Goal: Transaction & Acquisition: Purchase product/service

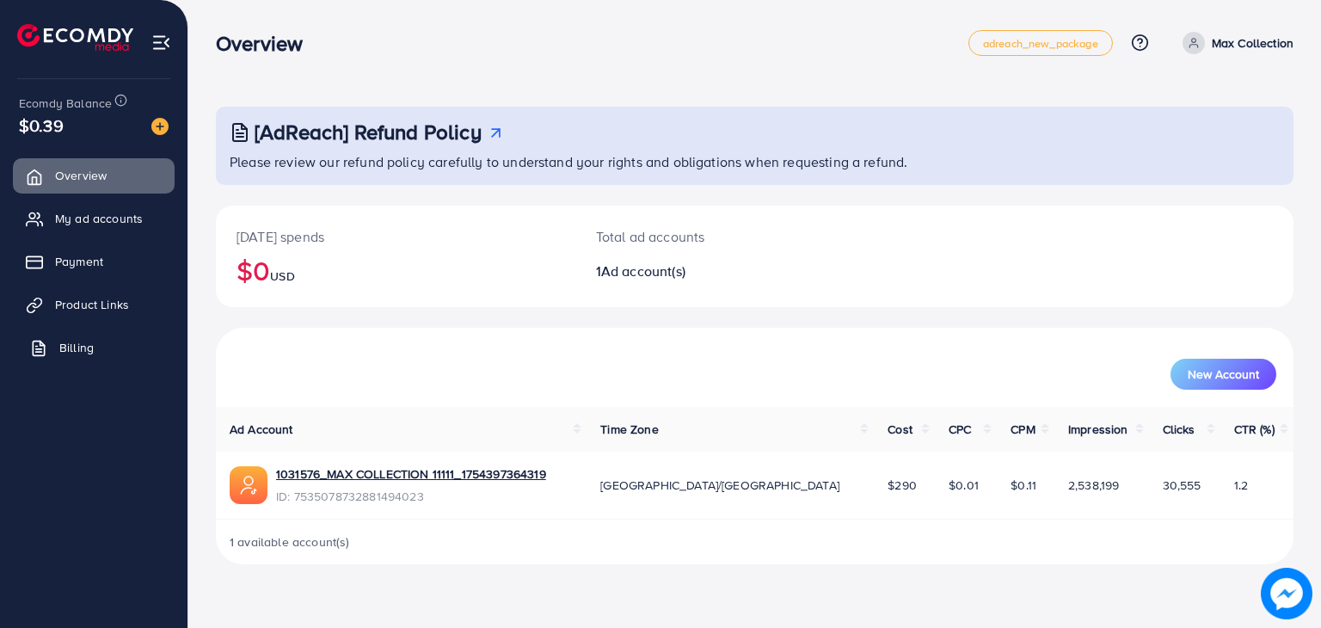
click at [65, 347] on span "Billing" at bounding box center [76, 347] width 34 height 17
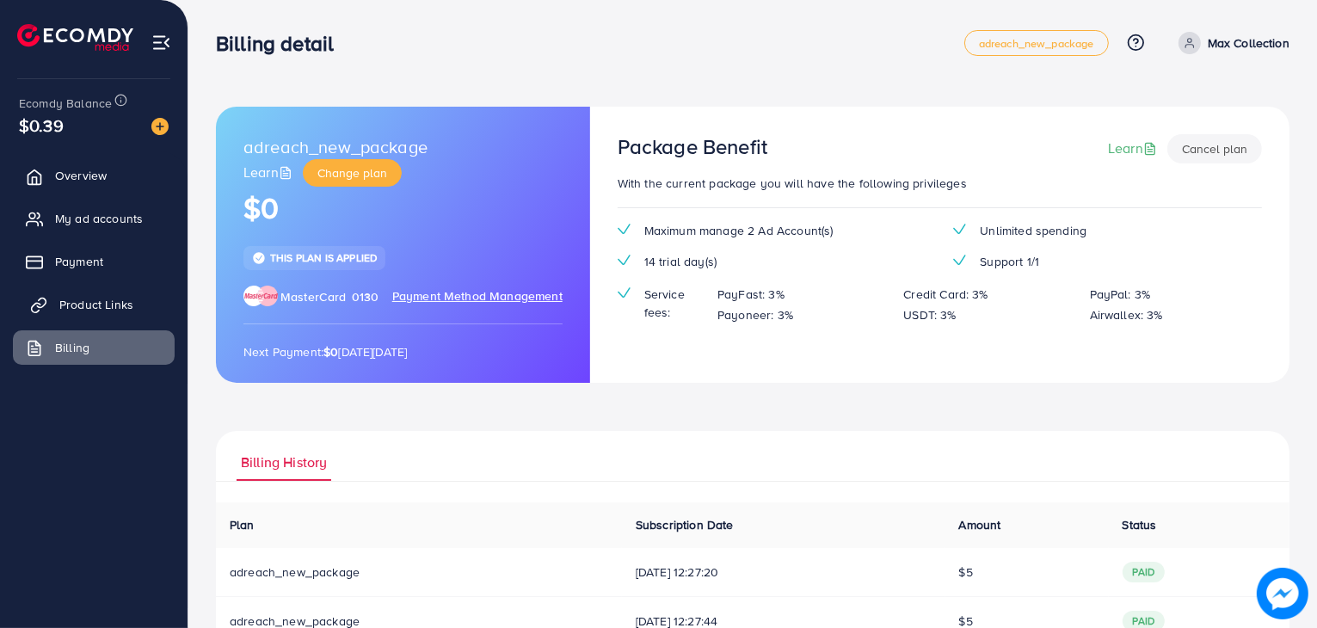
click at [97, 294] on link "Product Links" at bounding box center [94, 304] width 162 height 34
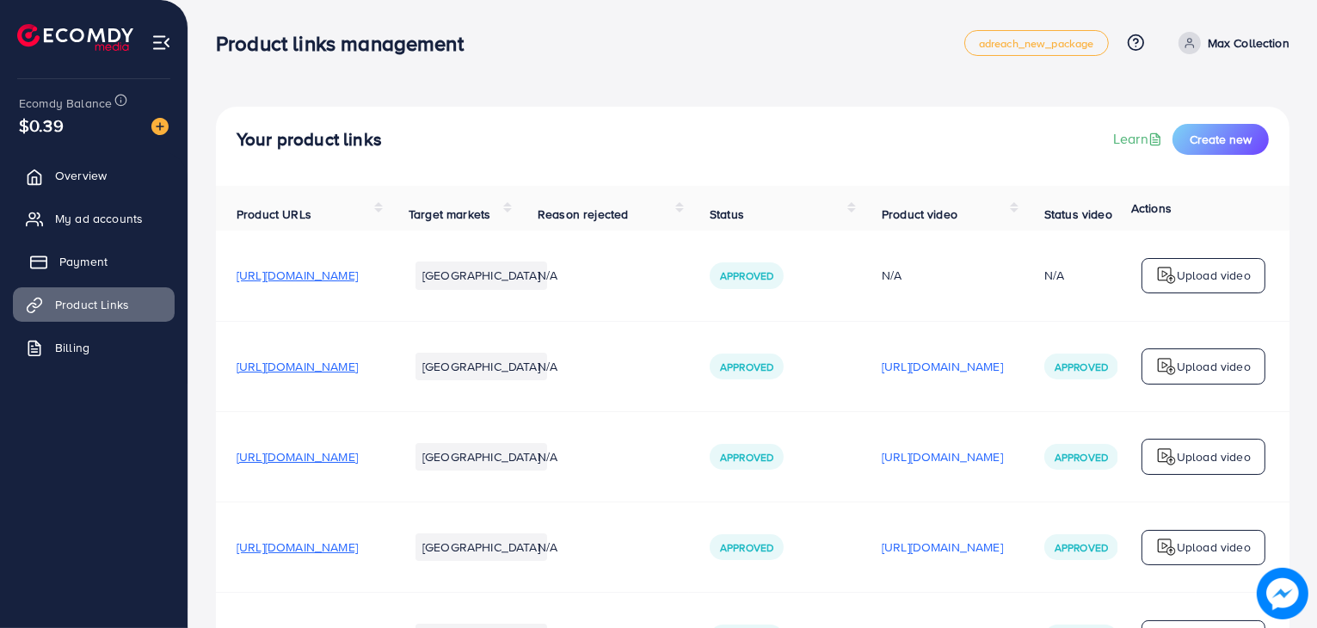
click at [120, 258] on link "Payment" at bounding box center [94, 261] width 162 height 34
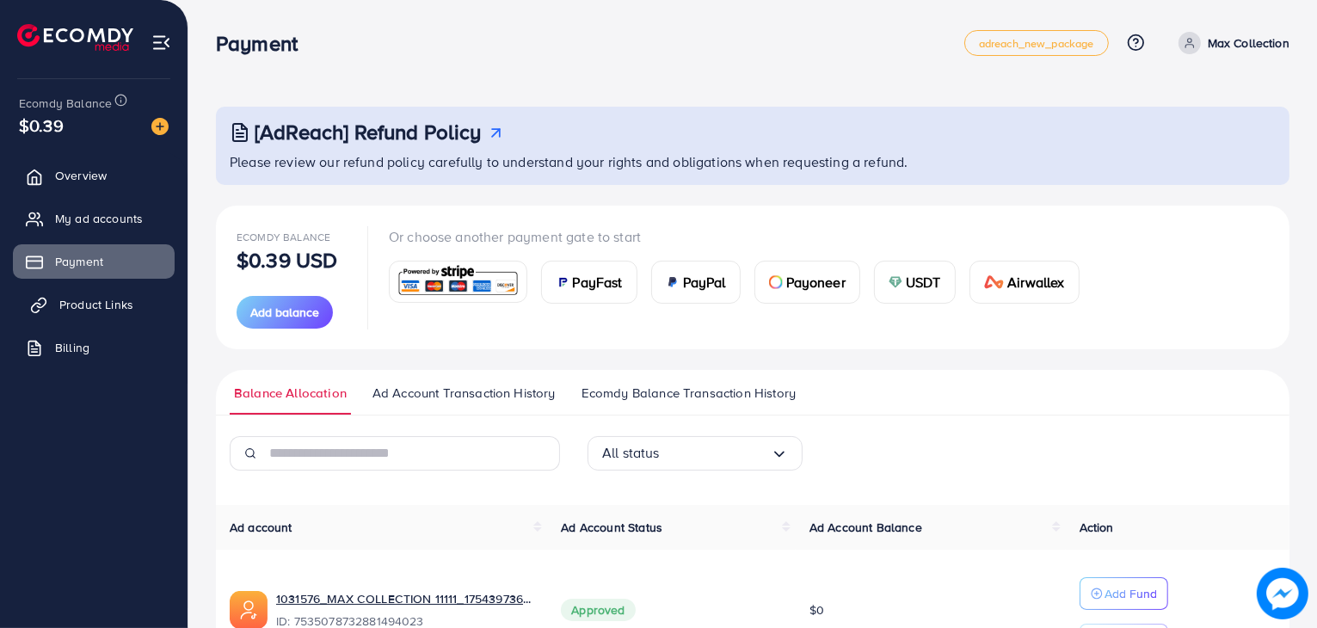
click at [108, 311] on span "Product Links" at bounding box center [96, 304] width 74 height 17
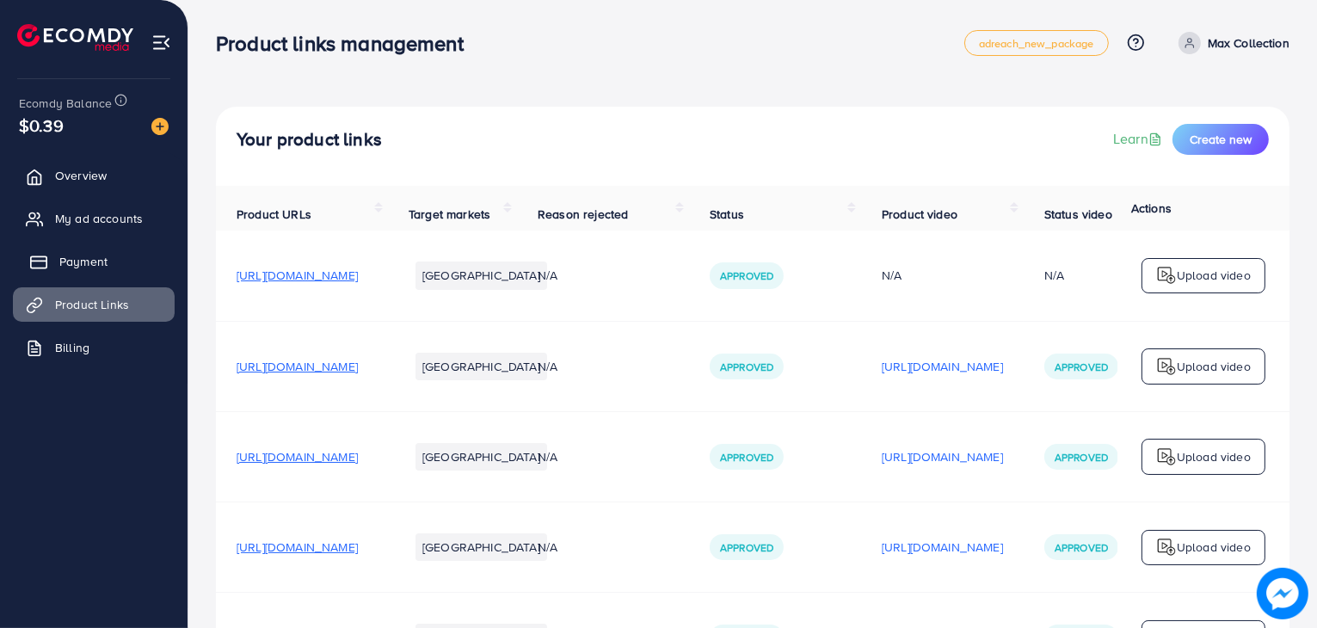
click at [124, 276] on link "Payment" at bounding box center [94, 261] width 162 height 34
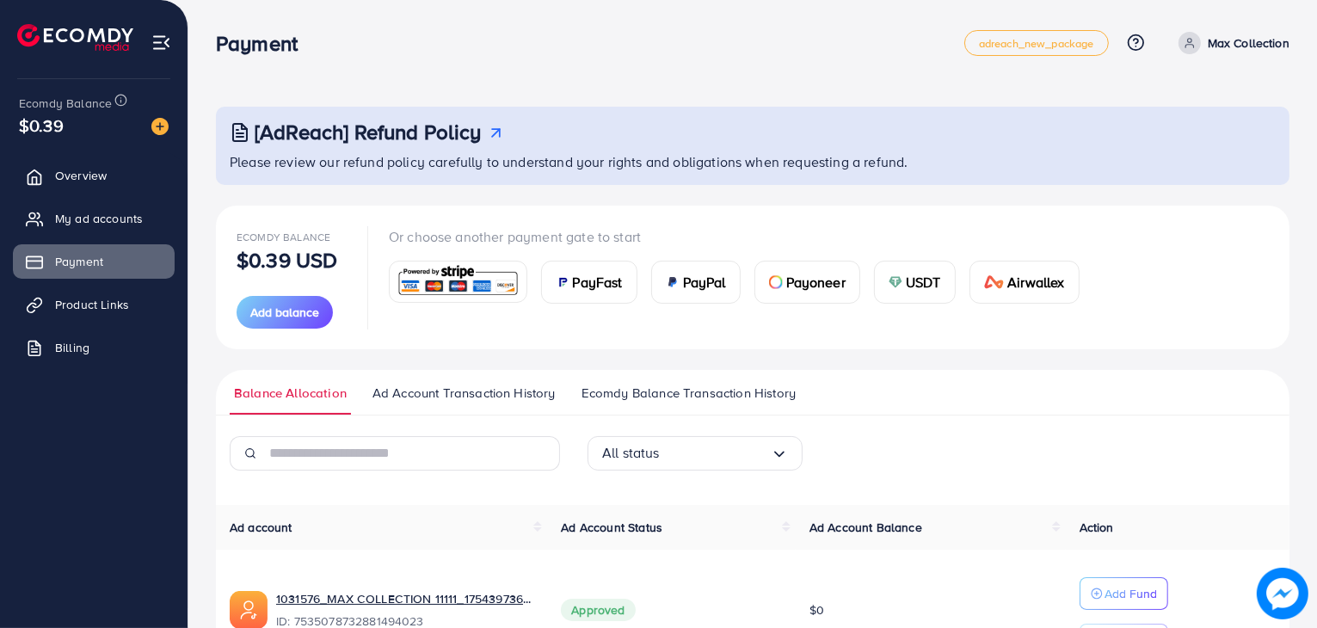
click at [580, 297] on div "PayFast" at bounding box center [589, 282] width 95 height 41
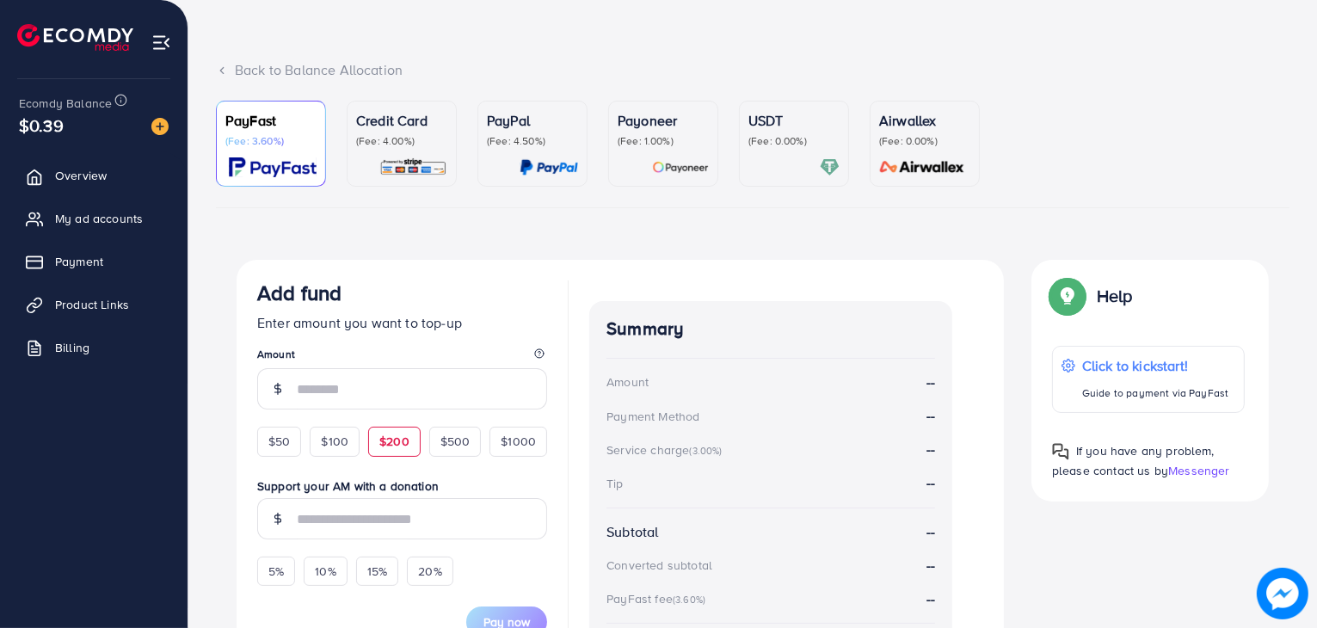
scroll to position [95, 0]
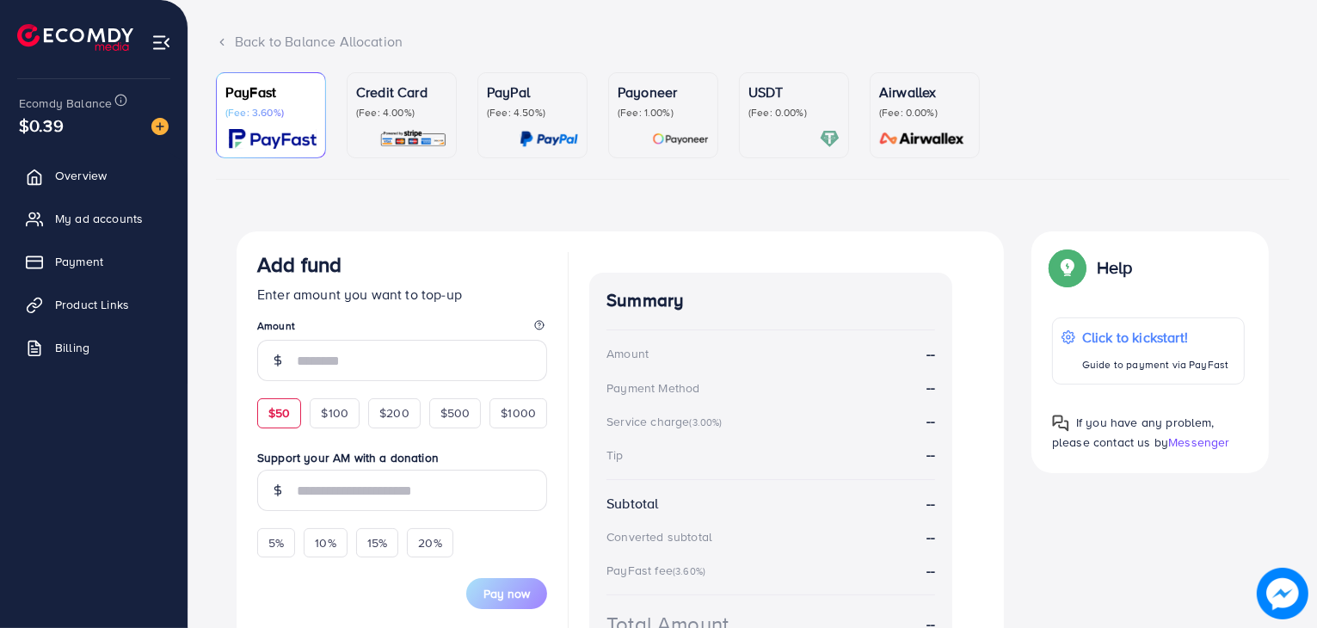
click at [277, 418] on span "$50" at bounding box center [279, 412] width 22 height 17
type input "**"
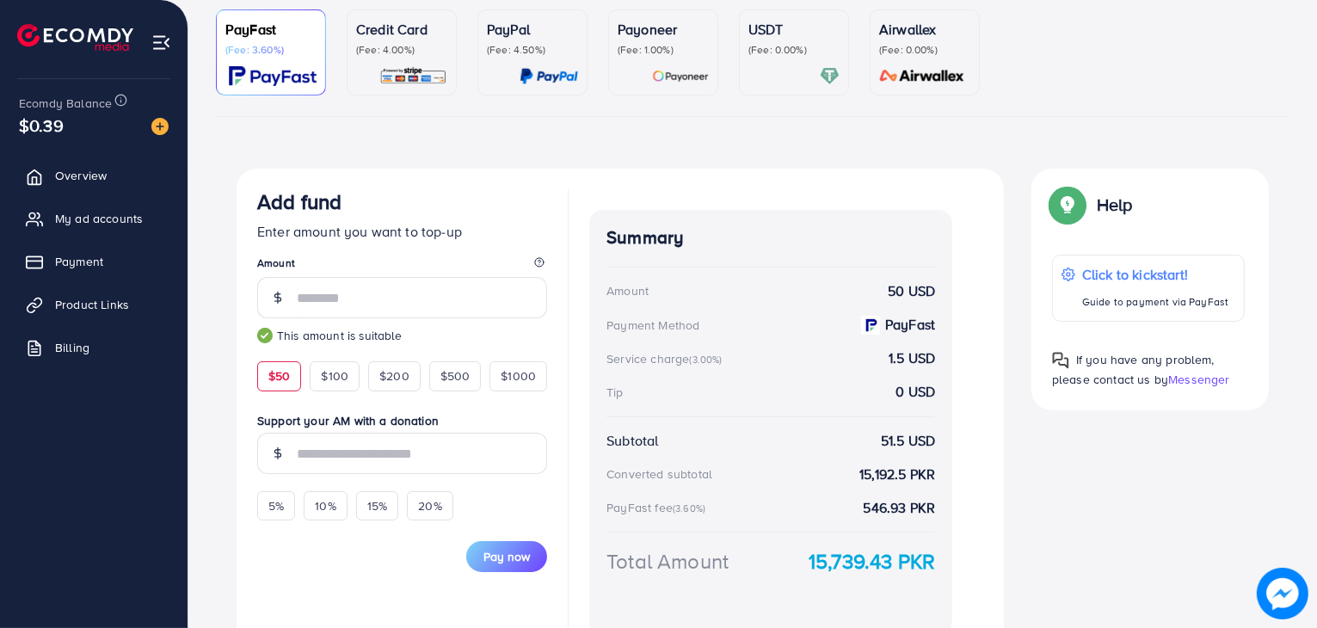
scroll to position [168, 0]
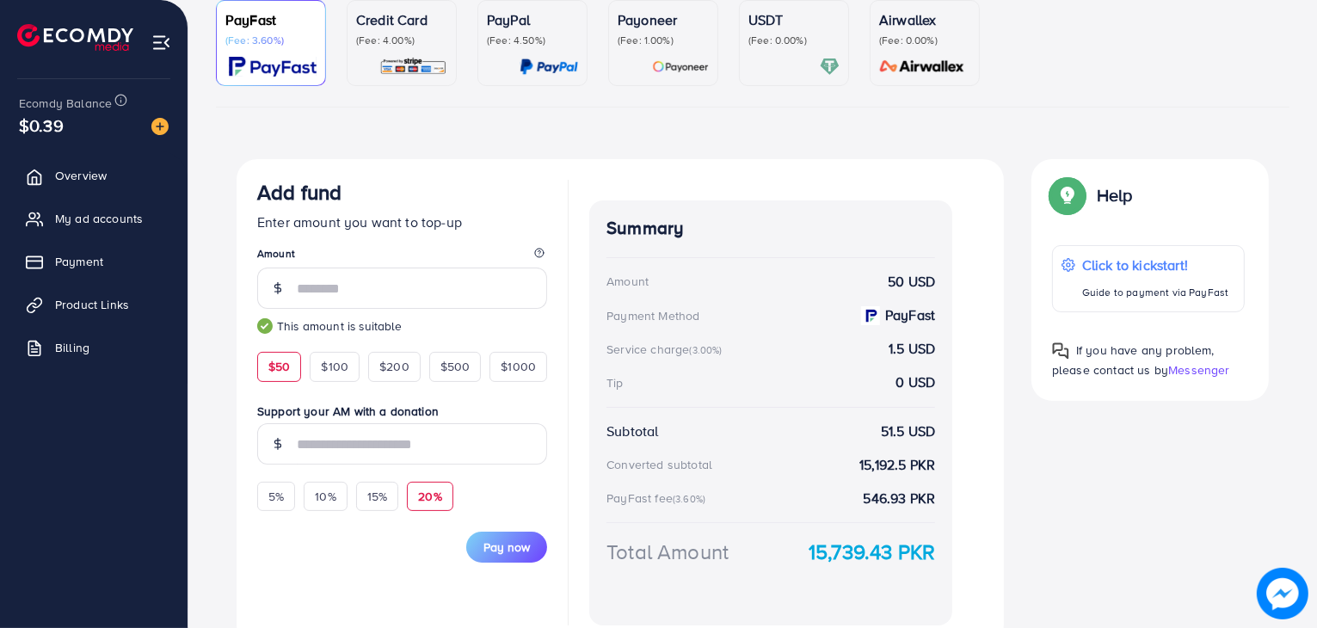
click at [418, 492] on span "20%" at bounding box center [429, 496] width 23 height 17
type input "**"
click at [348, 434] on input "**" at bounding box center [422, 443] width 250 height 41
click at [212, 416] on div "PayFast (Fee: 3.60%) Credit Card (Fee: 4.00%) PayPal (Fee: 4.50%) Payoneer (Fee…" at bounding box center [752, 340] width 1101 height 680
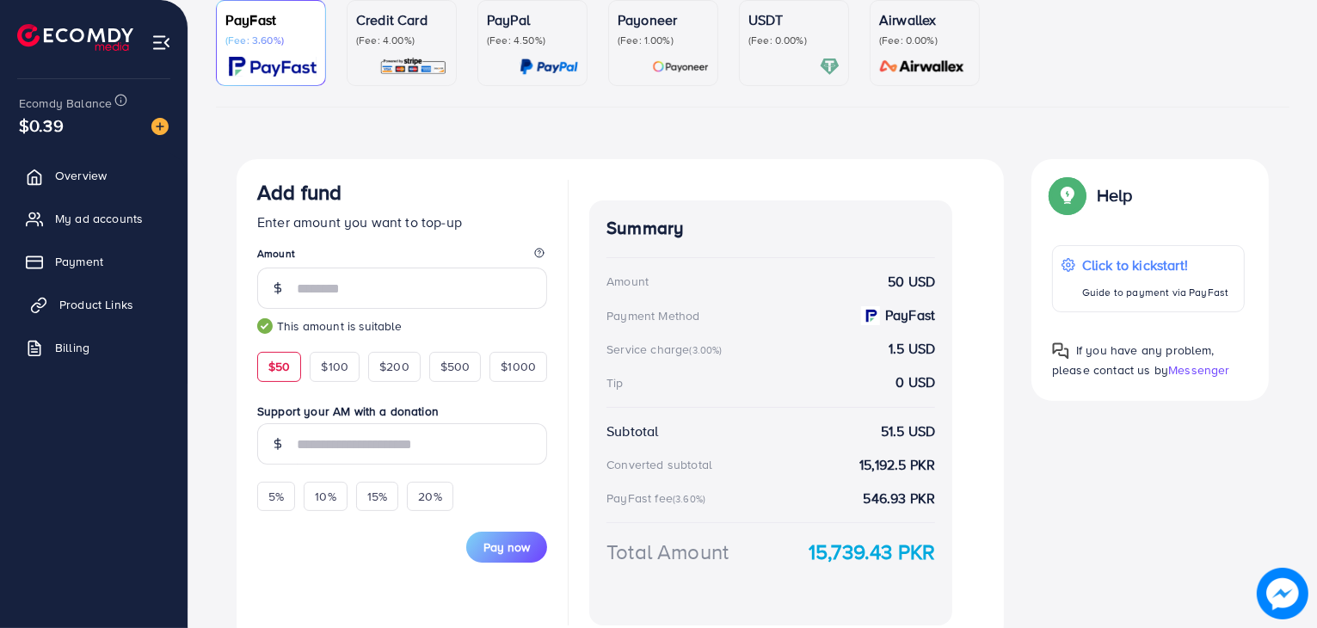
click at [93, 296] on span "Product Links" at bounding box center [96, 304] width 74 height 17
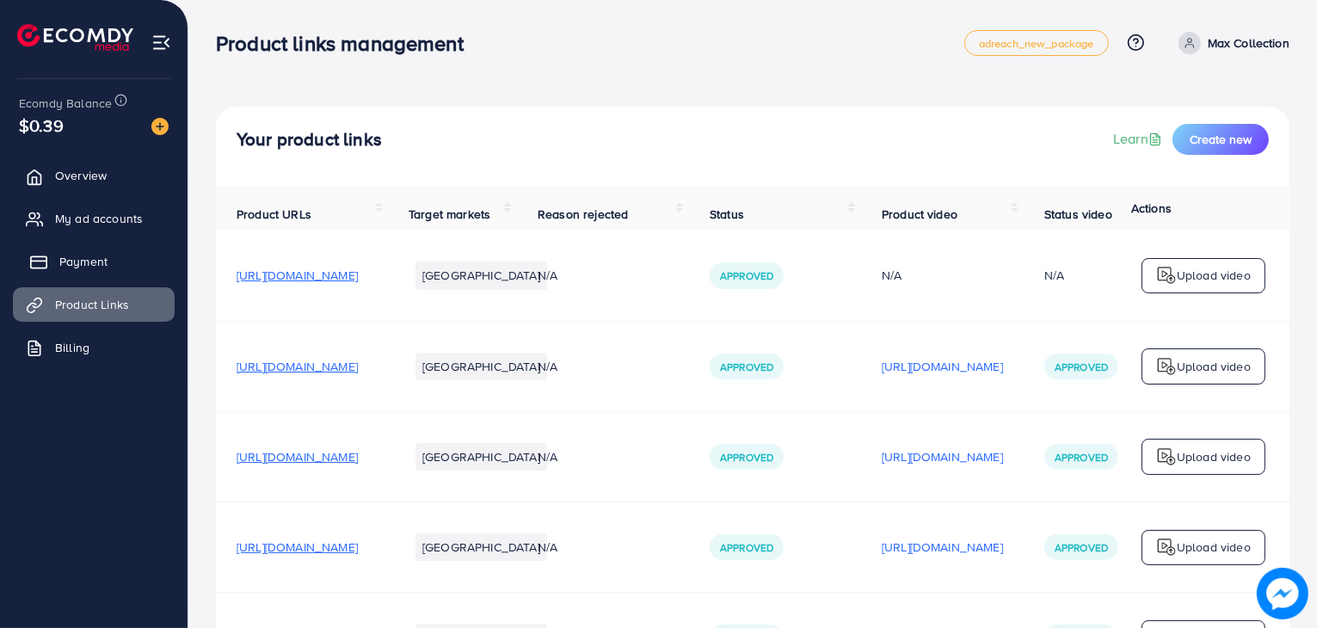
click at [108, 259] on link "Payment" at bounding box center [94, 261] width 162 height 34
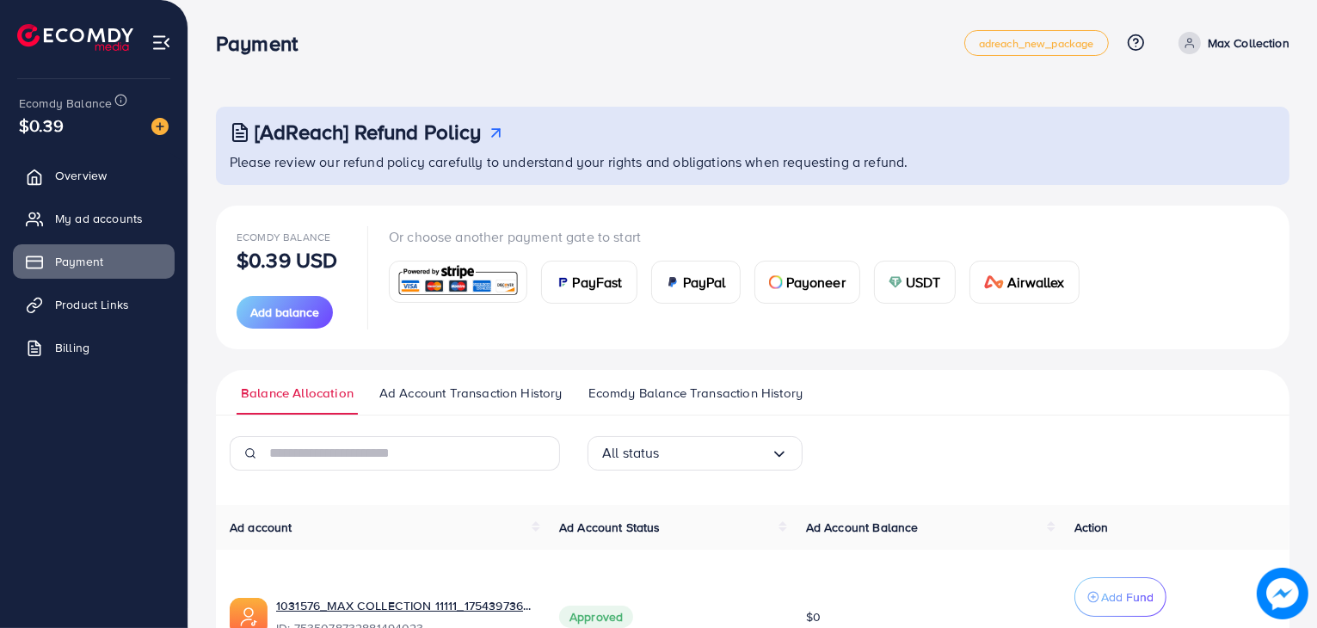
scroll to position [128, 0]
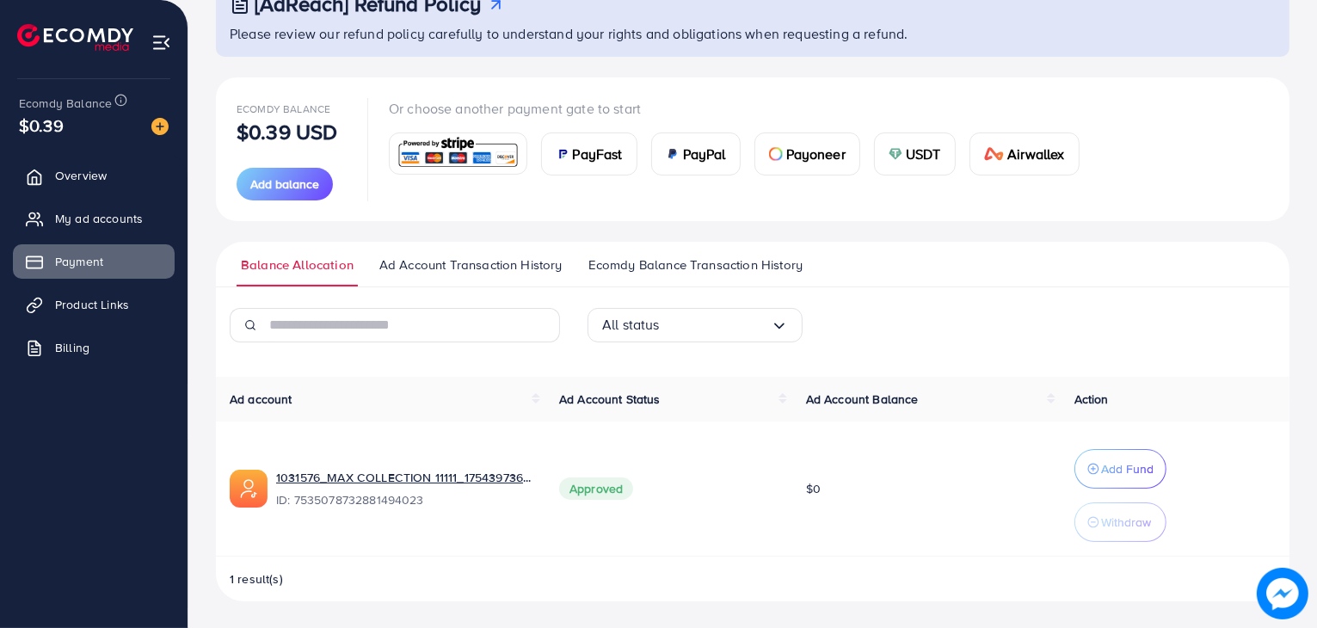
click at [562, 158] on img at bounding box center [563, 154] width 14 height 14
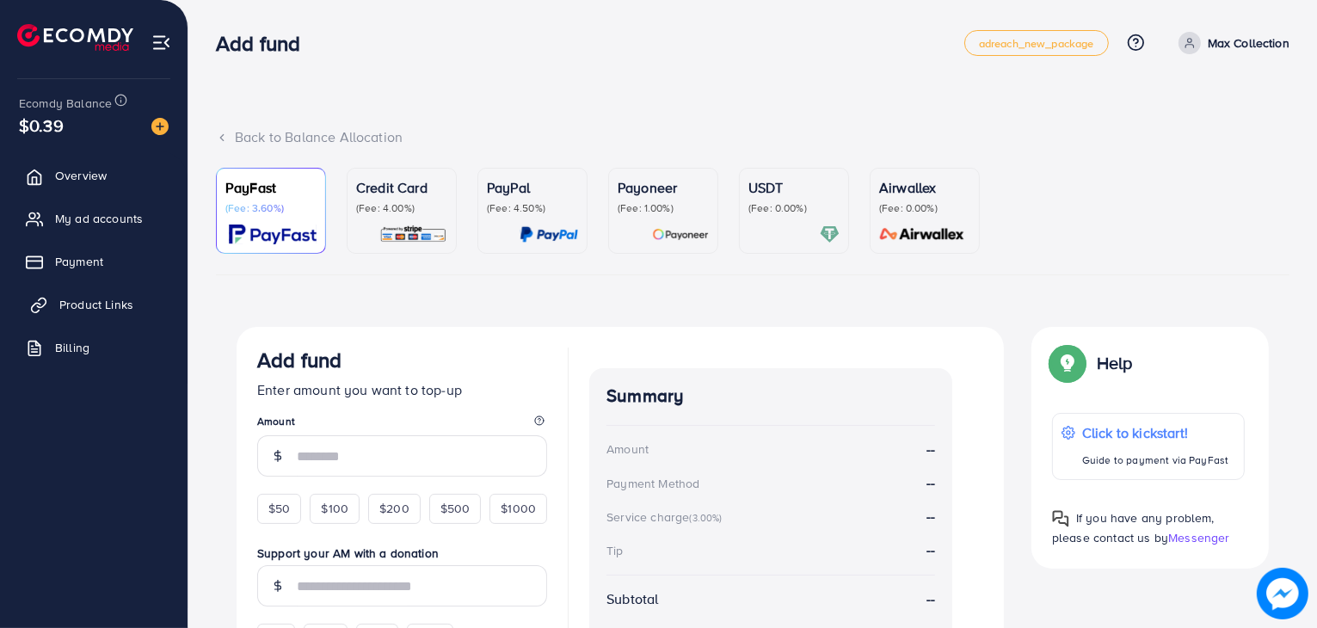
click at [122, 303] on span "Product Links" at bounding box center [96, 304] width 74 height 17
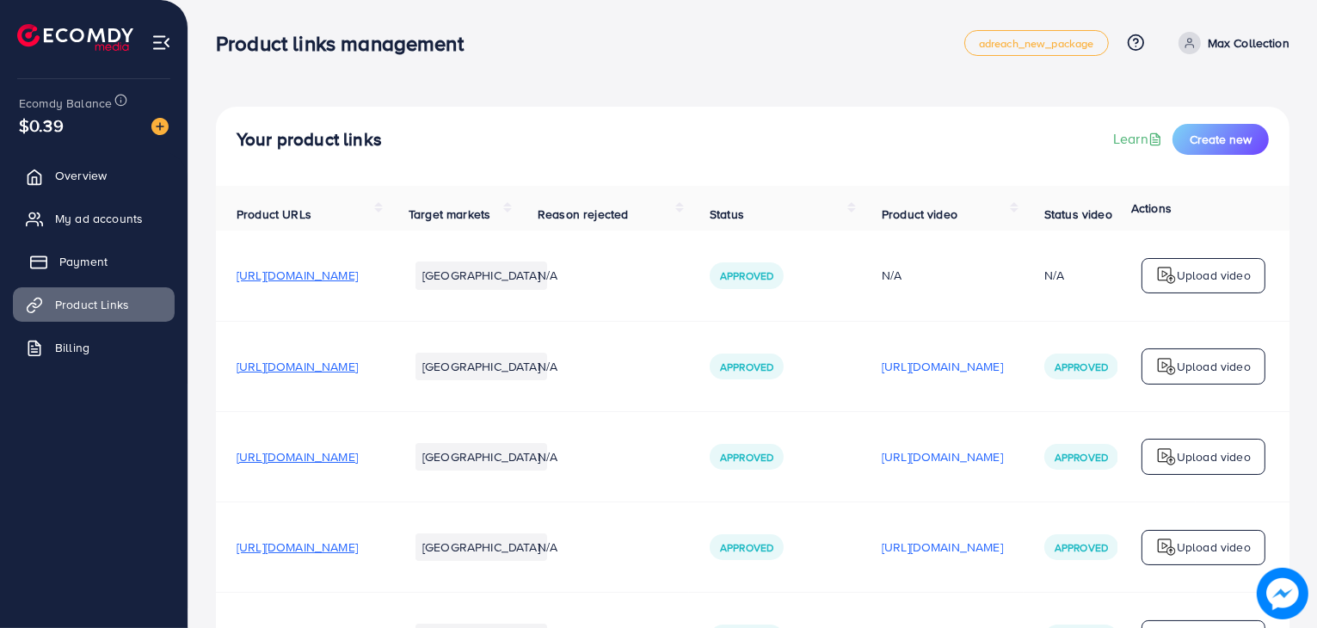
click at [88, 256] on span "Payment" at bounding box center [83, 261] width 48 height 17
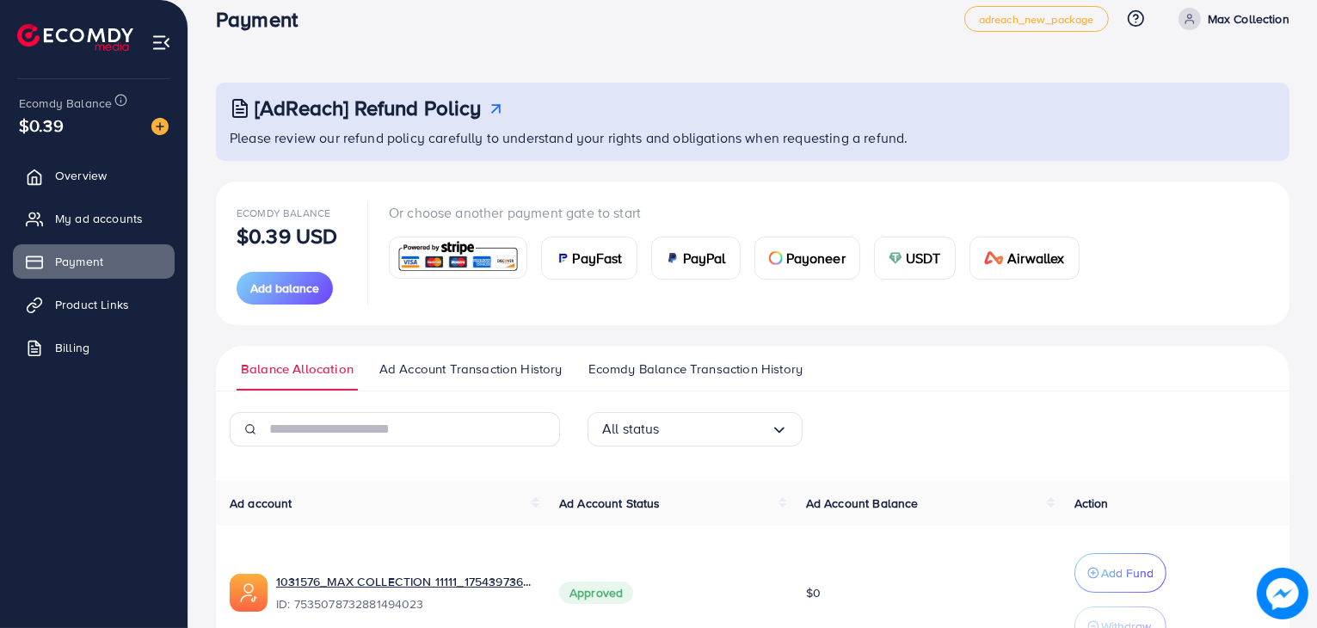
scroll to position [22, 0]
click at [606, 245] on div "PayFast" at bounding box center [589, 259] width 95 height 41
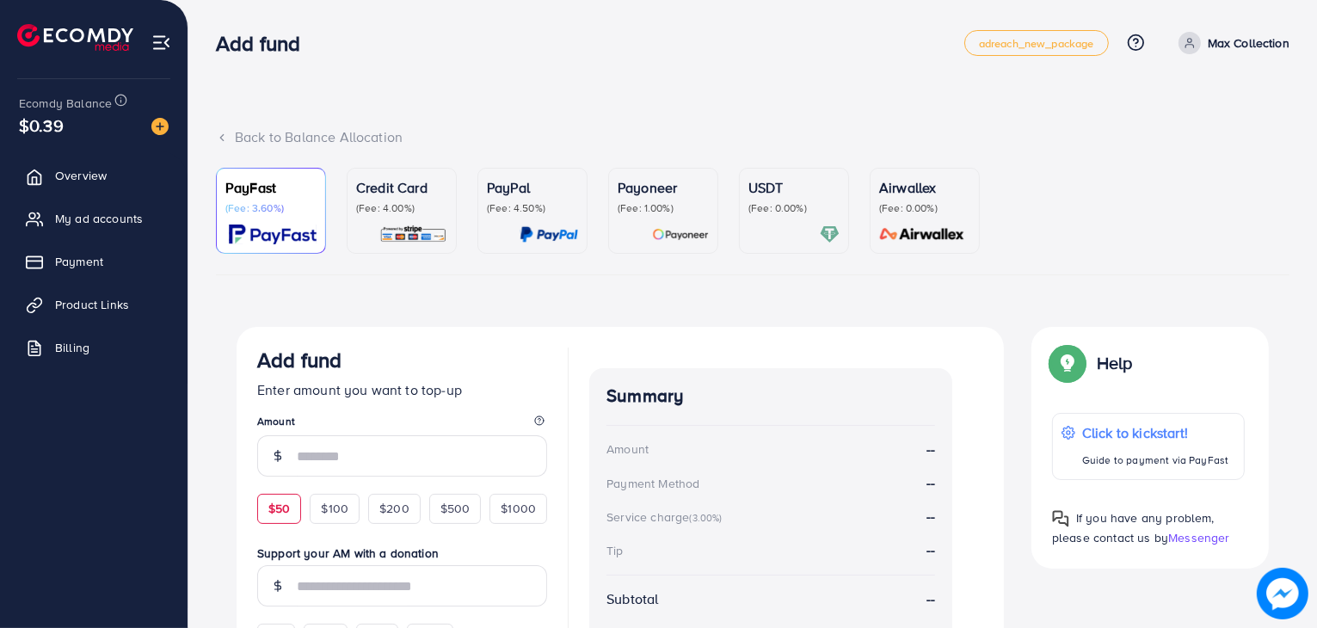
click at [296, 503] on div "$50" at bounding box center [279, 508] width 44 height 29
type input "**"
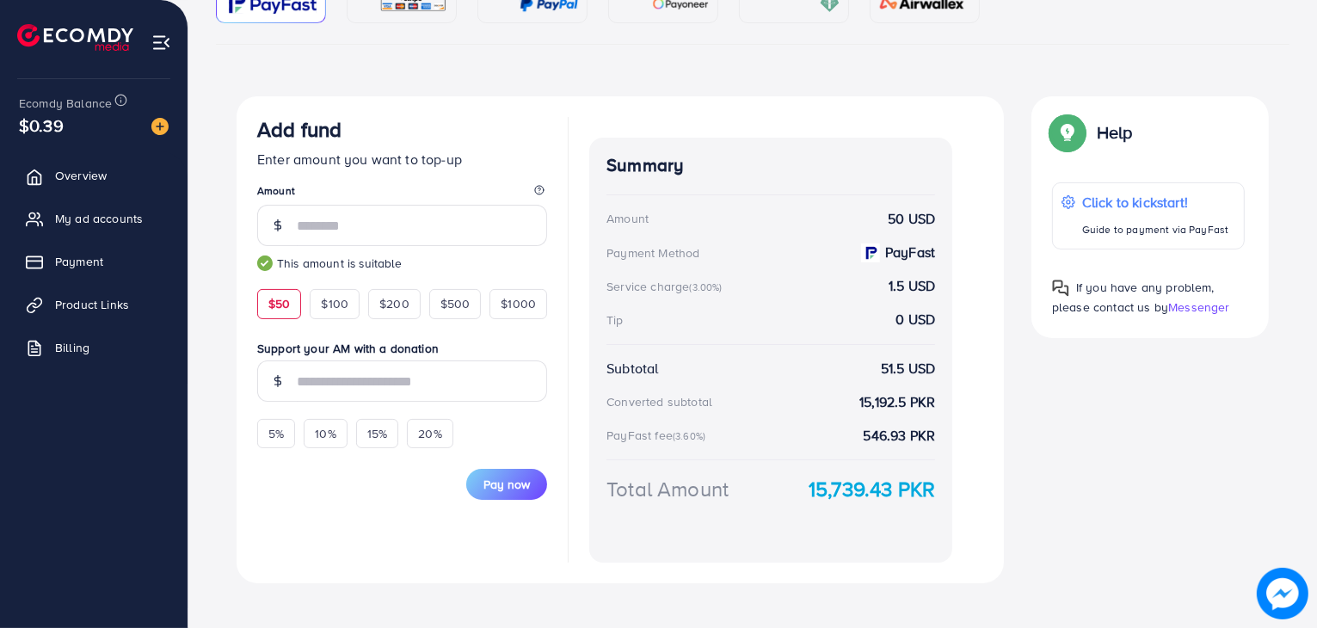
scroll to position [248, 0]
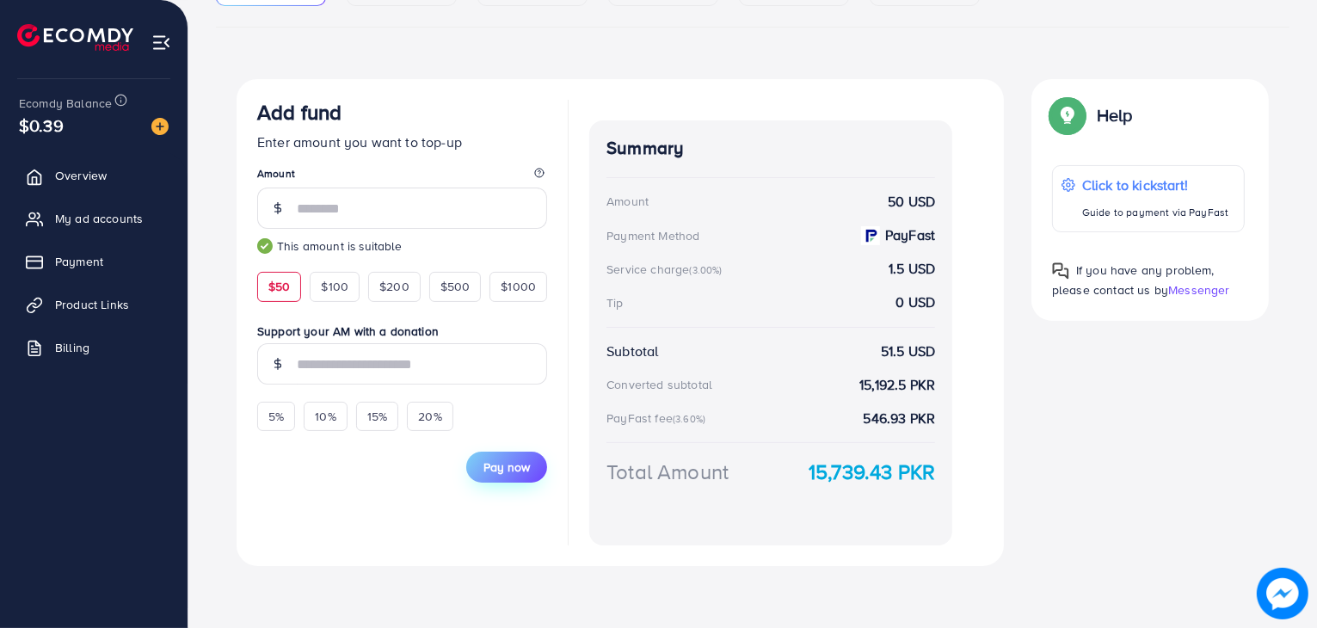
click at [525, 459] on span "Pay now" at bounding box center [506, 467] width 46 height 17
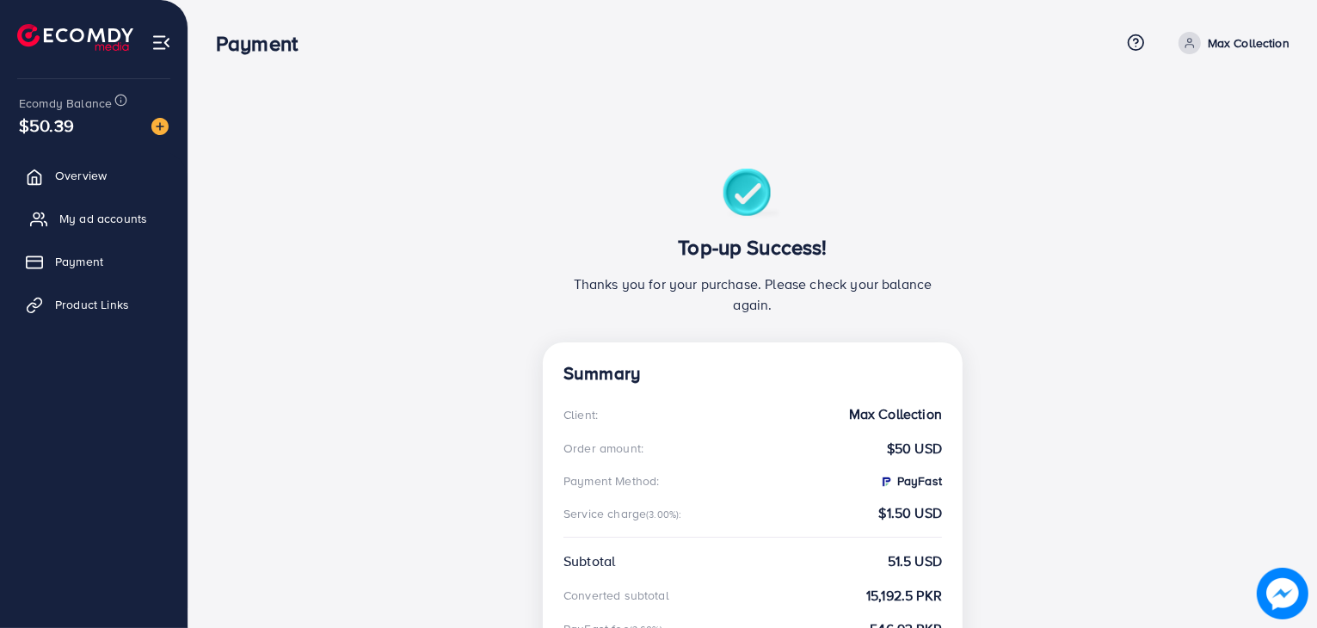
click at [129, 201] on link "My ad accounts" at bounding box center [94, 218] width 162 height 34
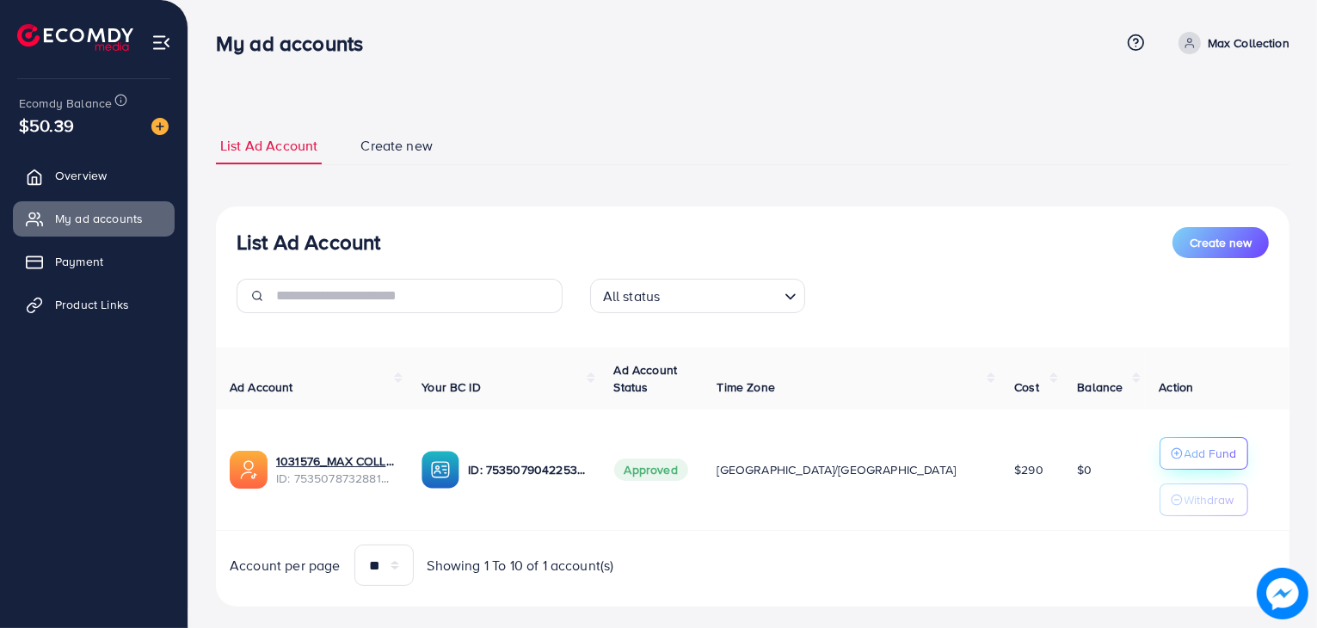
click at [1185, 448] on p "Add Fund" at bounding box center [1211, 453] width 52 height 21
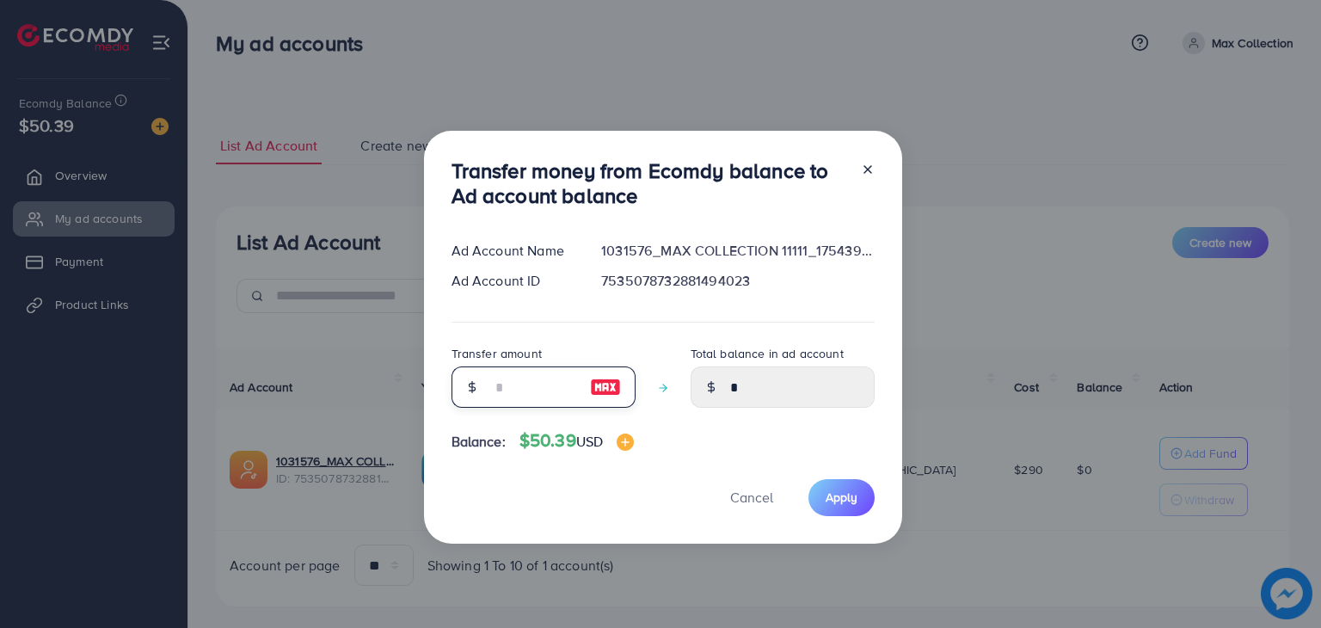
click at [515, 391] on input "number" at bounding box center [534, 386] width 86 height 41
type input "*"
type input "****"
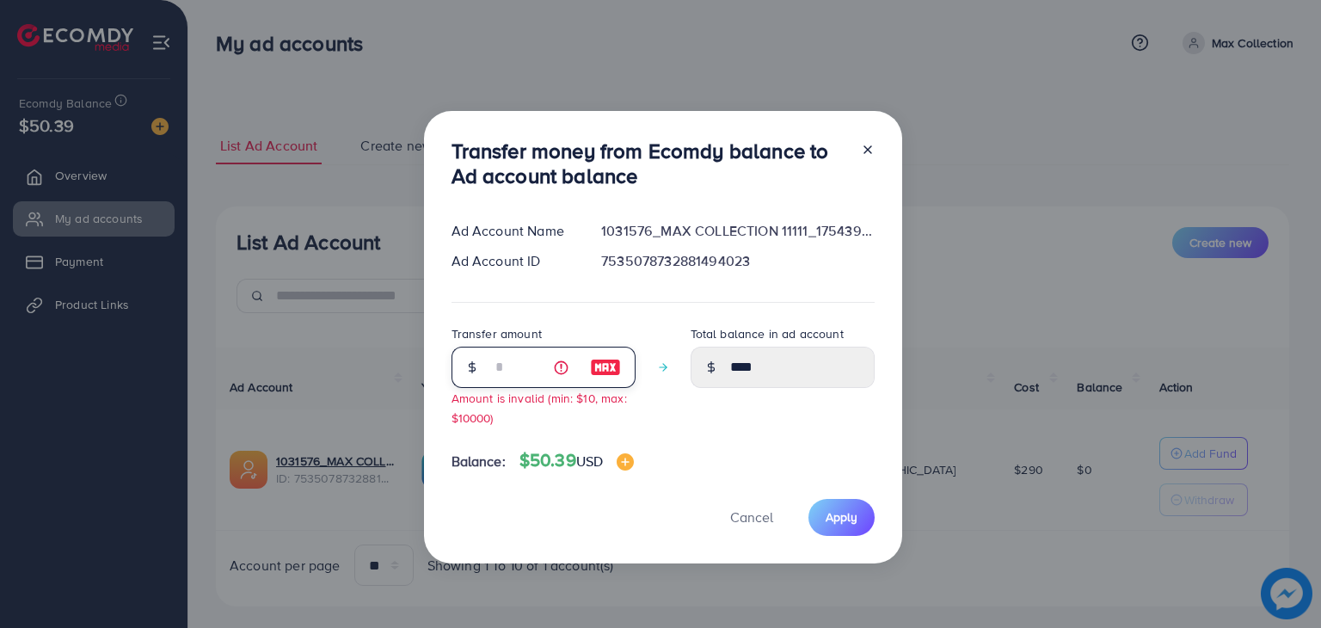
type input "**"
type input "*****"
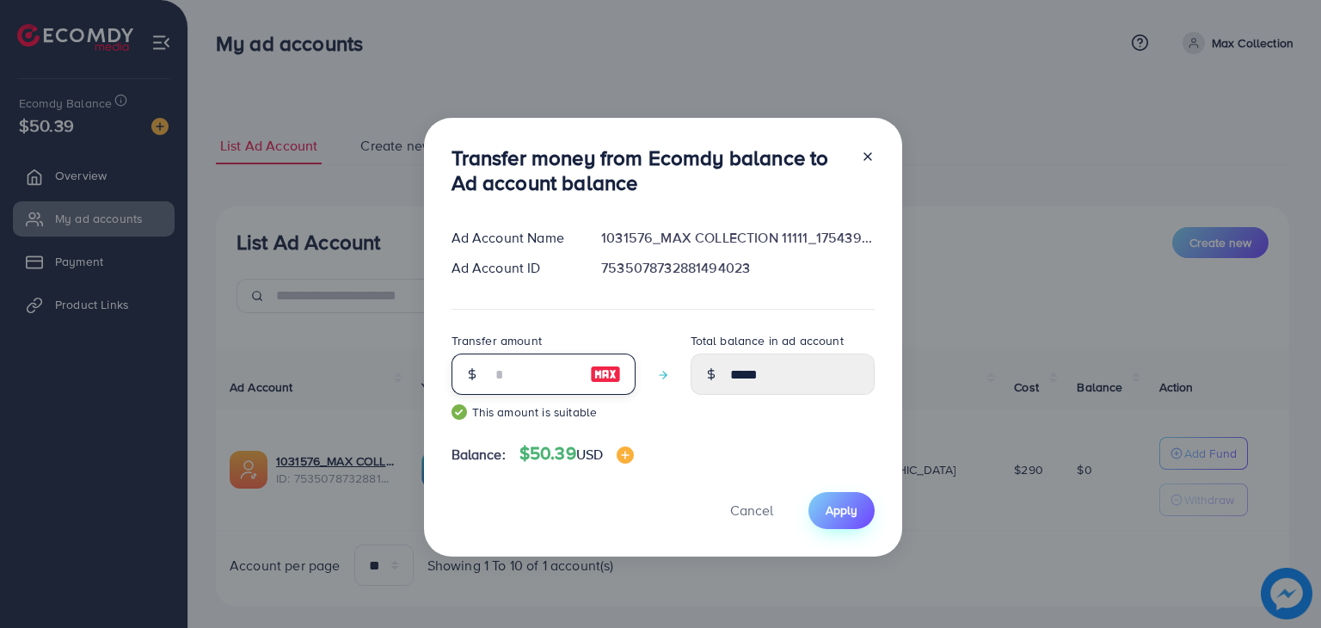
type input "**"
click at [833, 507] on span "Apply" at bounding box center [842, 510] width 32 height 17
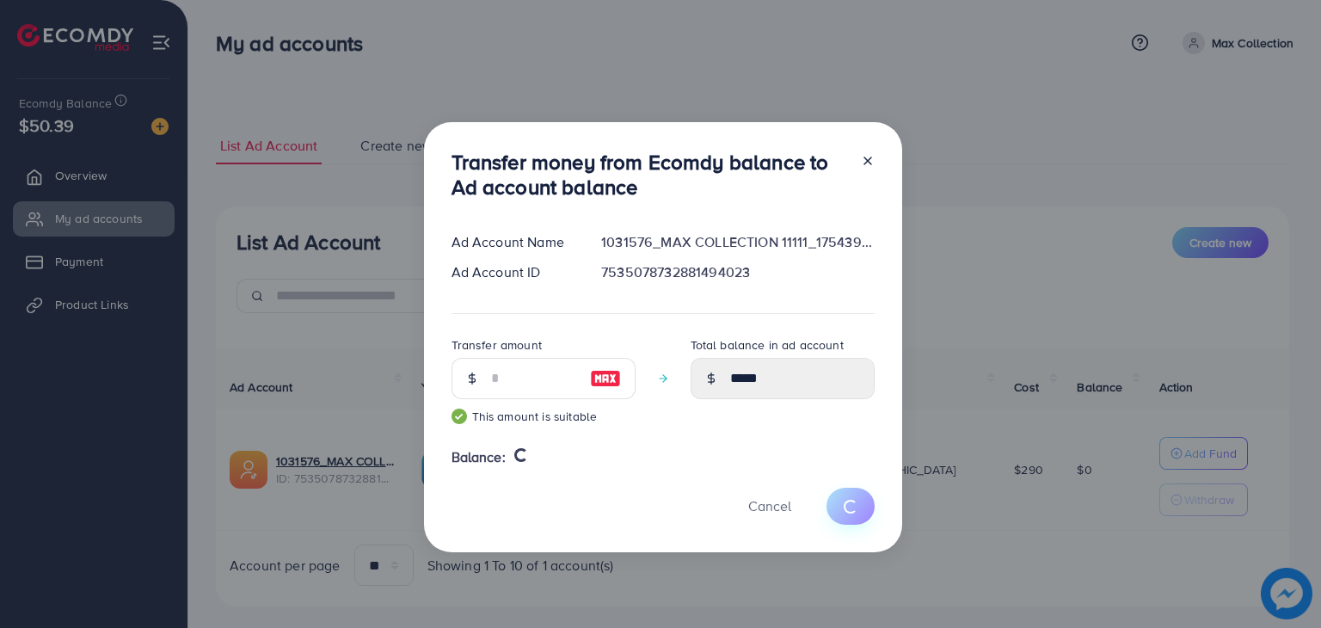
type input "*"
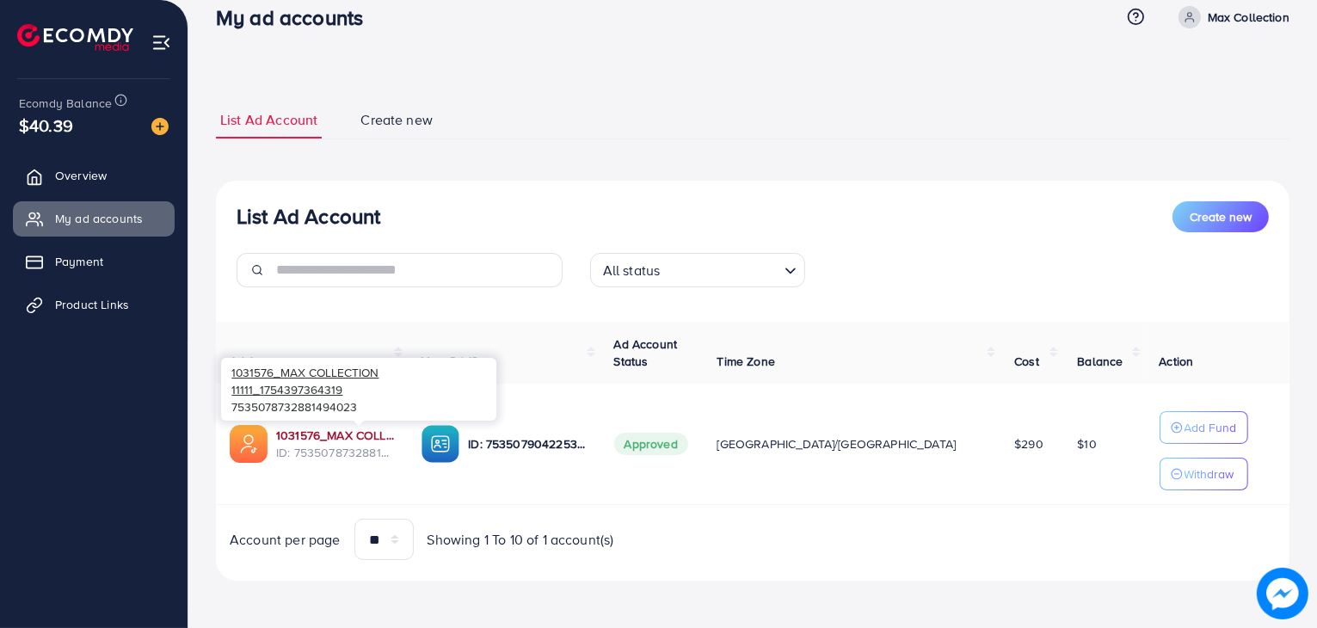
scroll to position [26, 0]
click at [394, 428] on link "1031576_MAX COLLECTION 11111_1754397364319" at bounding box center [335, 435] width 118 height 17
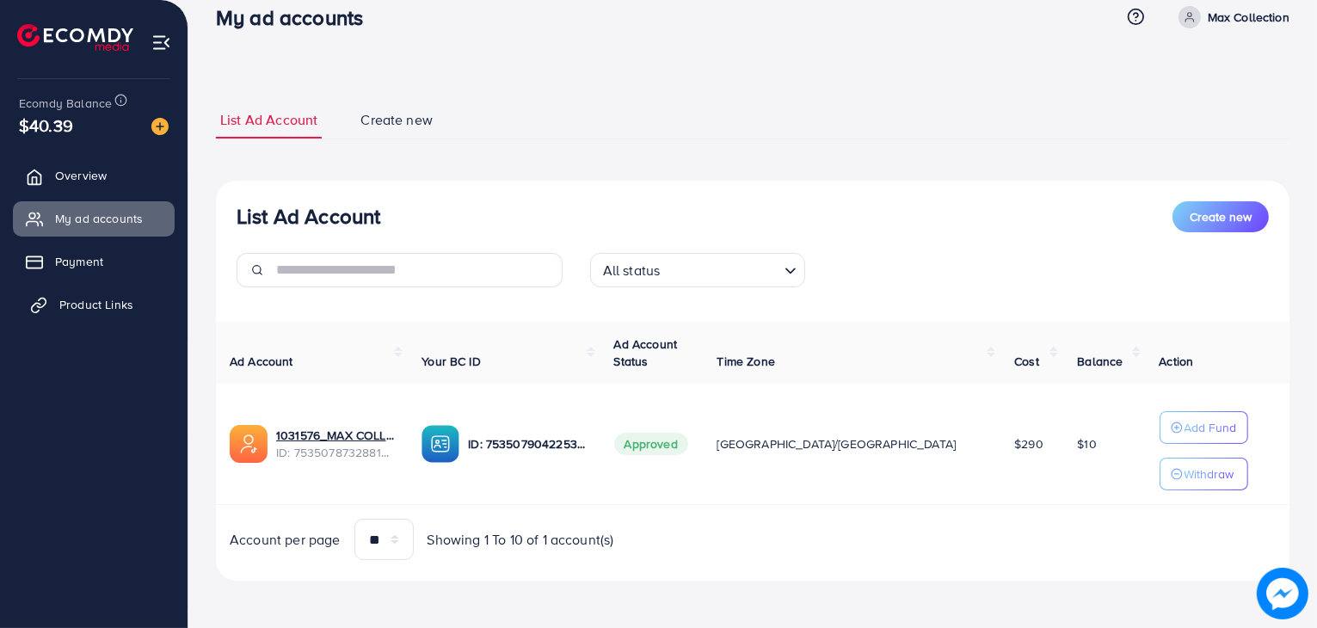
click at [113, 311] on span "Product Links" at bounding box center [96, 304] width 74 height 17
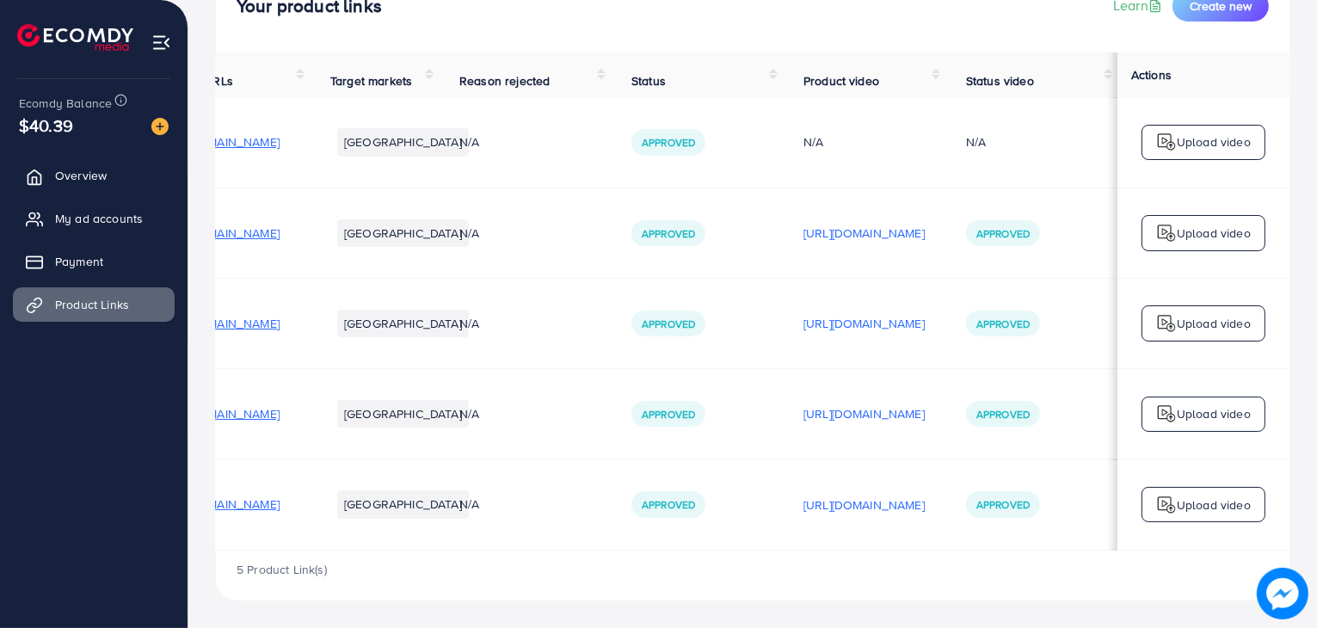
scroll to position [0, 244]
click at [847, 228] on p "[URL][DOMAIN_NAME]" at bounding box center [864, 233] width 121 height 21
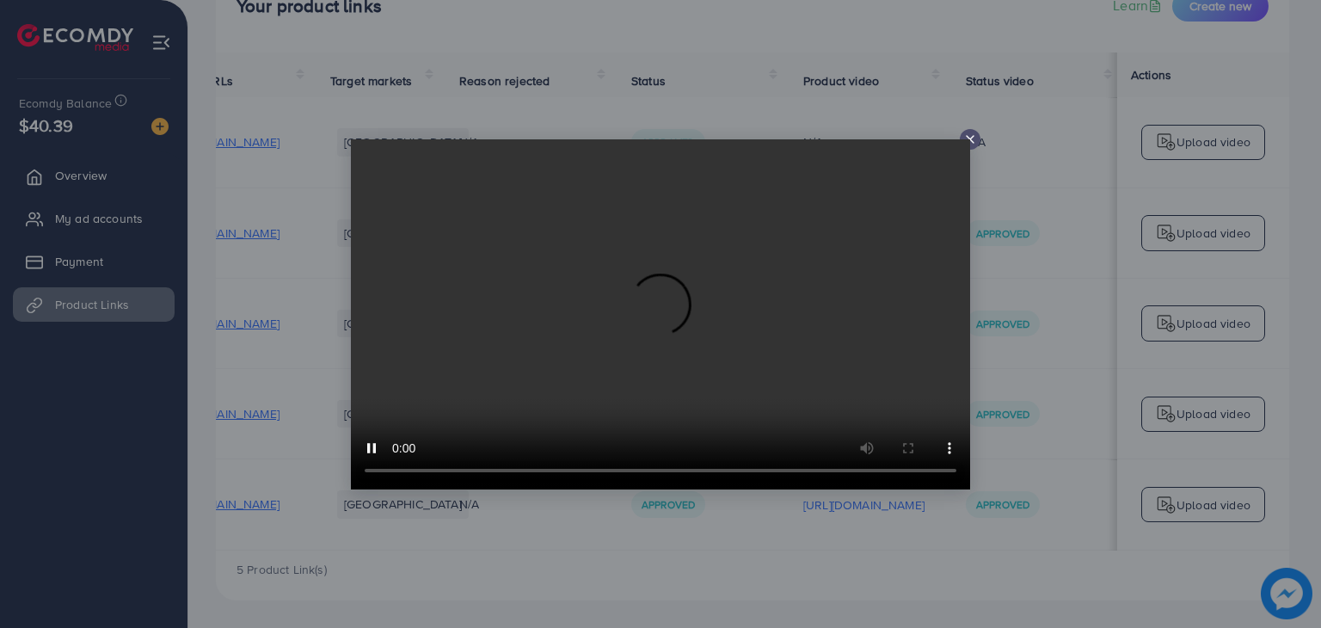
click at [969, 137] on line at bounding box center [970, 139] width 7 height 7
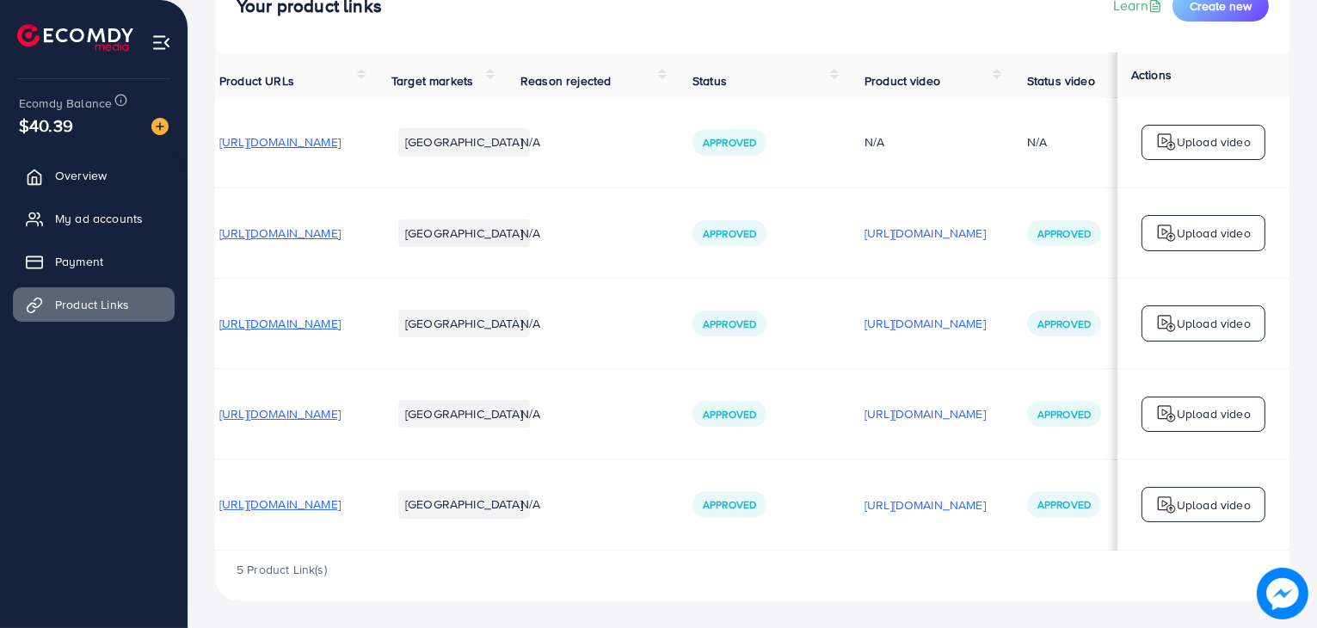
scroll to position [0, 0]
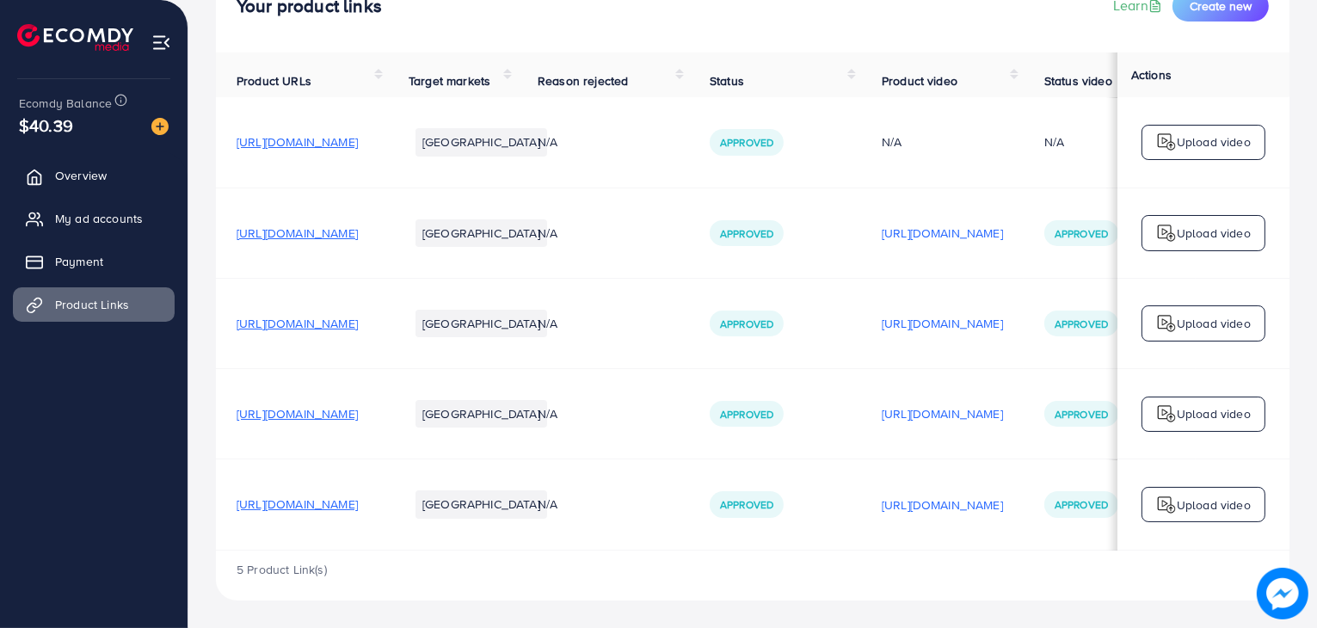
click at [358, 231] on span "[URL][DOMAIN_NAME]" at bounding box center [297, 233] width 121 height 17
click at [113, 211] on span "My ad accounts" at bounding box center [103, 218] width 88 height 17
